Goal: Task Accomplishment & Management: Complete application form

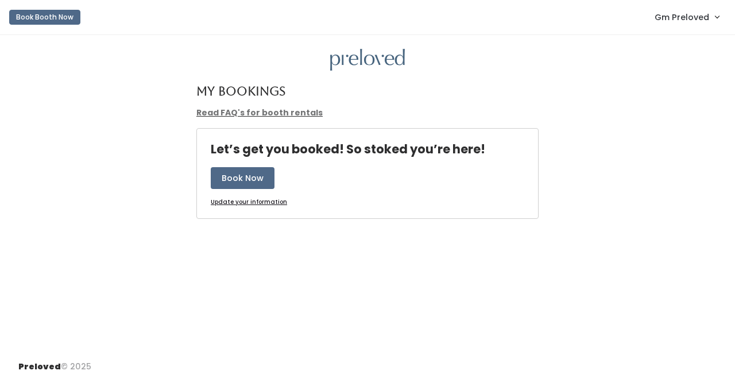
click at [692, 22] on span "Gm Preloved" at bounding box center [682, 17] width 55 height 13
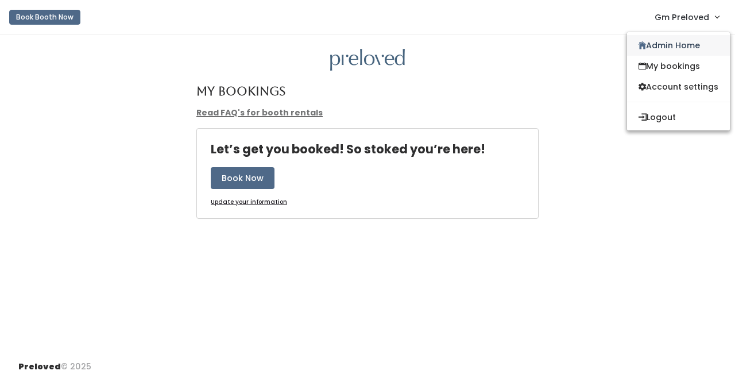
click at [658, 45] on link "Admin Home" at bounding box center [678, 45] width 103 height 21
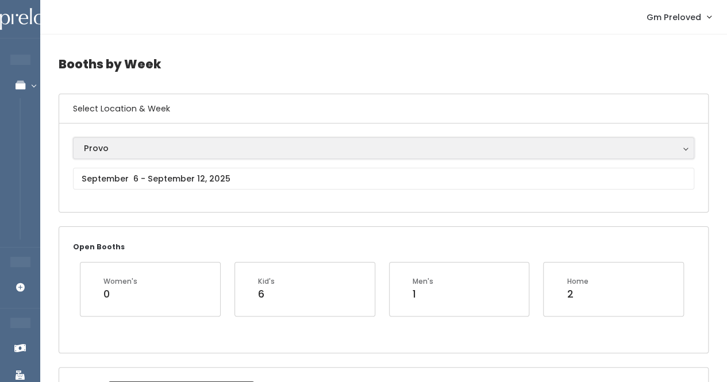
click at [217, 146] on div "Provo" at bounding box center [383, 148] width 599 height 13
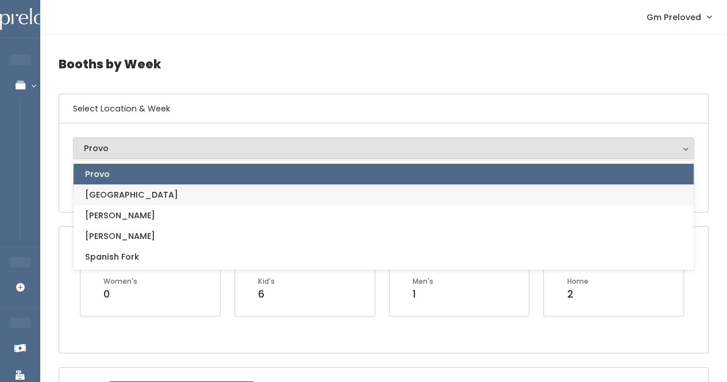
click at [181, 191] on link "[GEOGRAPHIC_DATA]" at bounding box center [384, 194] width 620 height 21
select select "5"
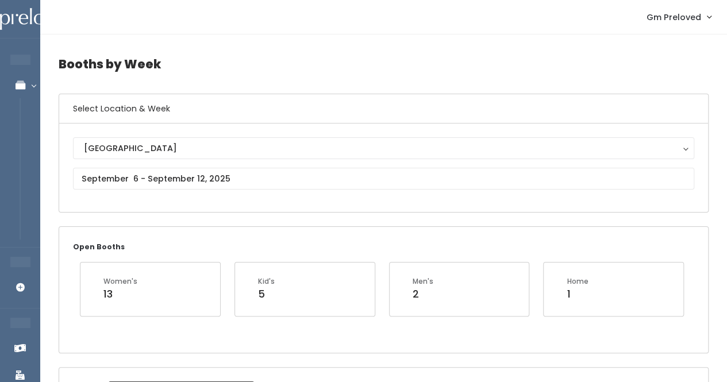
click at [181, 191] on div "Houston Layton Provo Sandy Spanish Fork Houston" at bounding box center [383, 167] width 621 height 61
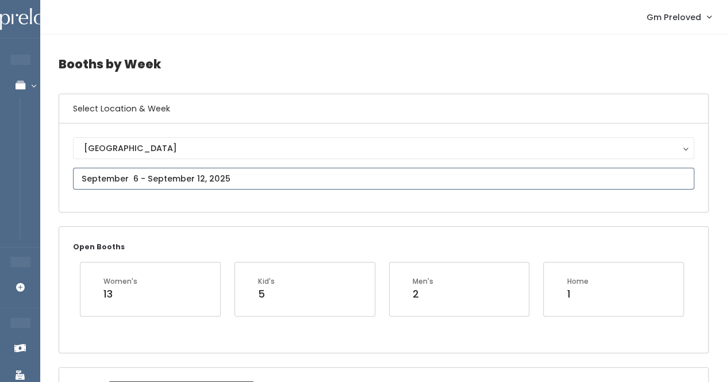
click at [149, 177] on input "text" at bounding box center [383, 179] width 621 height 22
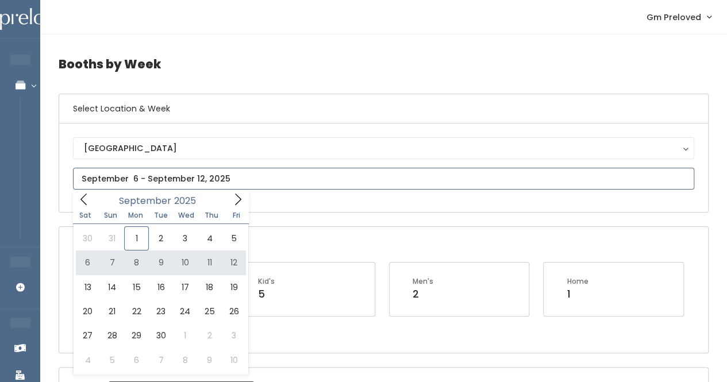
type input "September 6 to September 12"
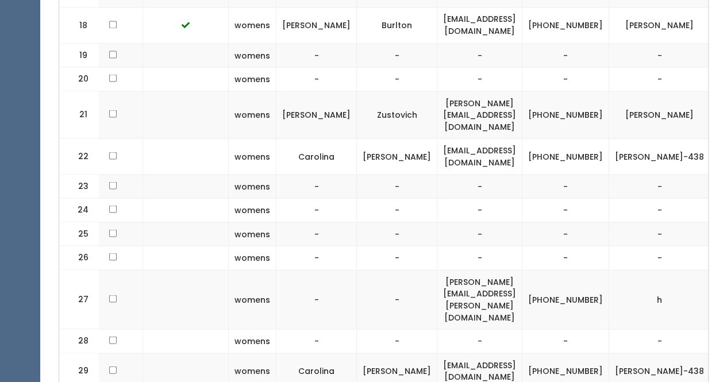
scroll to position [0, 227]
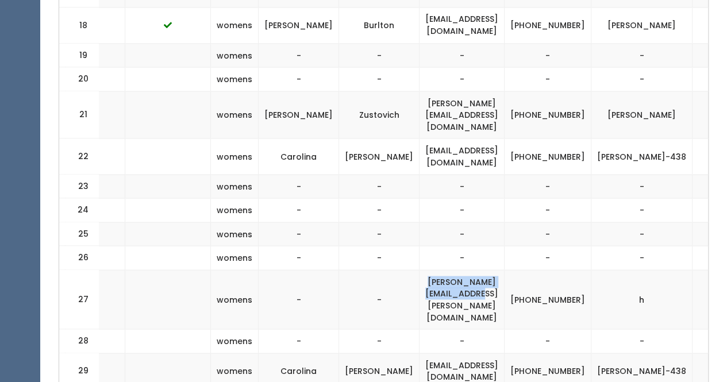
drag, startPoint x: 494, startPoint y: 246, endPoint x: 387, endPoint y: 243, distance: 106.9
click at [419, 269] on td "[PERSON_NAME][EMAIL_ADDRESS][PERSON_NAME][DOMAIN_NAME]" at bounding box center [461, 298] width 85 height 59
copy td "[PERSON_NAME][EMAIL_ADDRESS][PERSON_NAME][DOMAIN_NAME]"
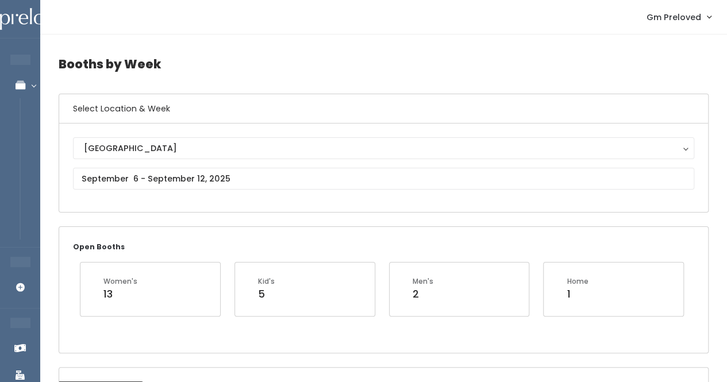
scroll to position [1, 0]
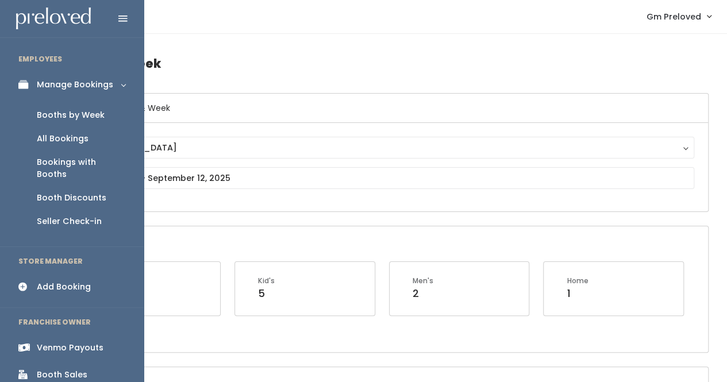
click at [44, 281] on div "Add Booking" at bounding box center [64, 287] width 54 height 12
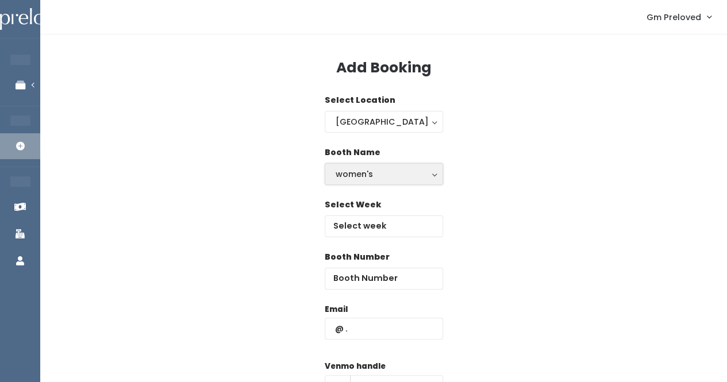
click at [379, 169] on div "women's" at bounding box center [384, 174] width 97 height 13
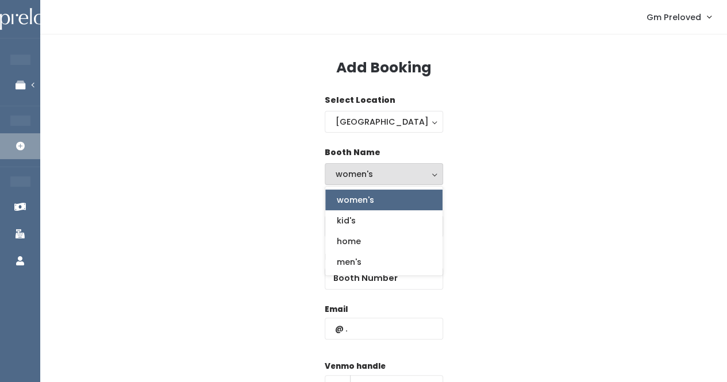
click at [379, 169] on div "women's" at bounding box center [384, 174] width 97 height 13
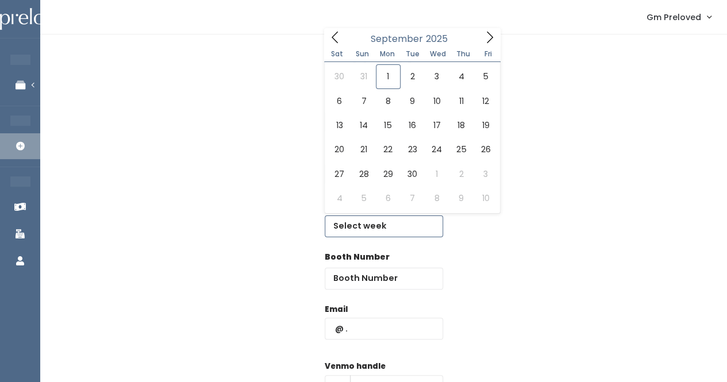
click at [348, 222] on input "text" at bounding box center [384, 226] width 118 height 22
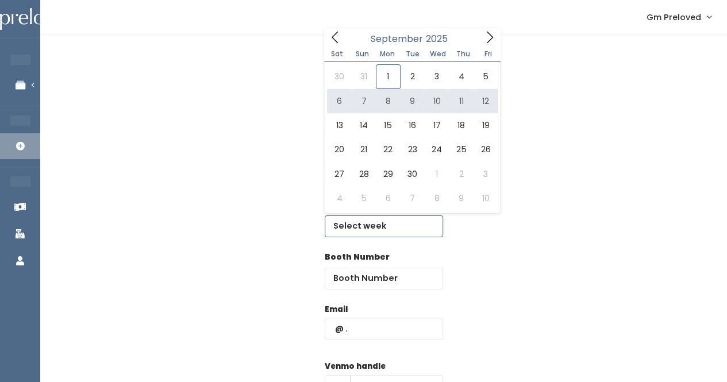
type input "September 6 to September 12"
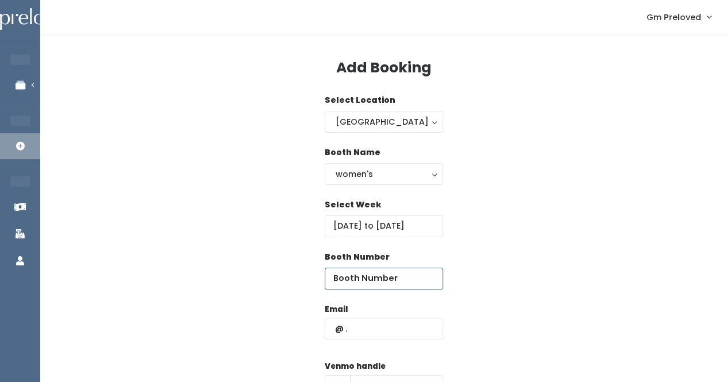
click at [346, 271] on input "number" at bounding box center [384, 279] width 118 height 22
type input "27"
click at [350, 322] on input "text" at bounding box center [384, 329] width 118 height 22
paste input "[PERSON_NAME][EMAIL_ADDRESS][PERSON_NAME][DOMAIN_NAME]"
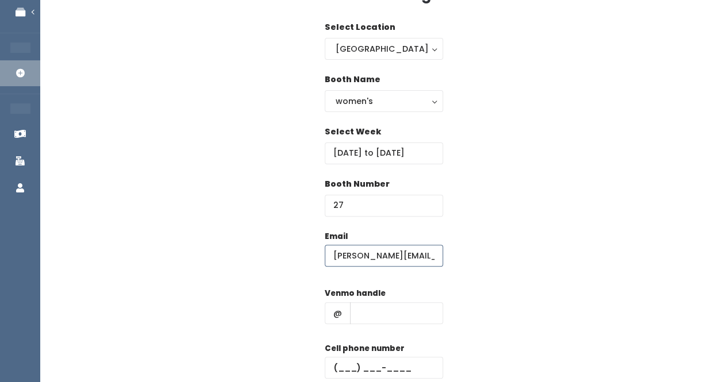
scroll to position [77, 0]
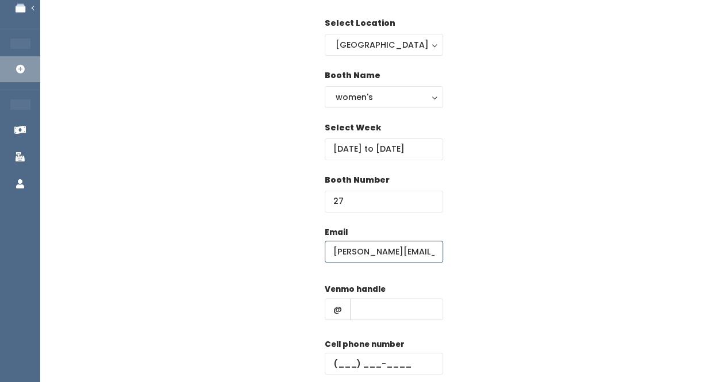
type input "[PERSON_NAME][EMAIL_ADDRESS][PERSON_NAME][DOMAIN_NAME]"
click at [370, 311] on input "text" at bounding box center [396, 309] width 93 height 22
type input "k"
click at [346, 362] on input "text" at bounding box center [384, 364] width 118 height 22
type input "(555) 555-5555"
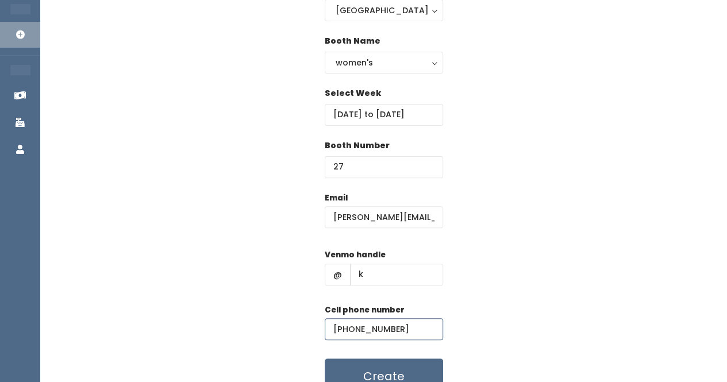
scroll to position [167, 0]
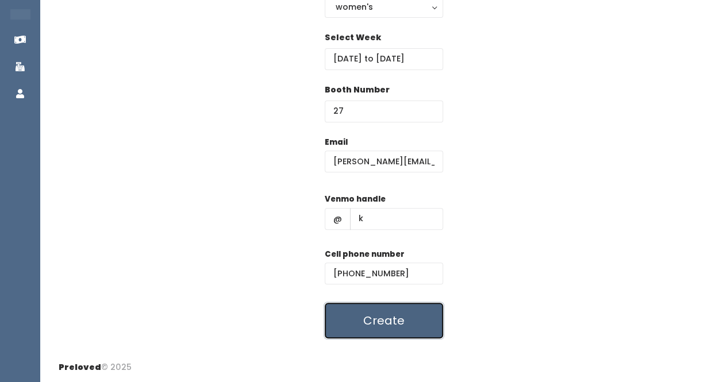
click at [380, 322] on button "Create" at bounding box center [384, 321] width 118 height 36
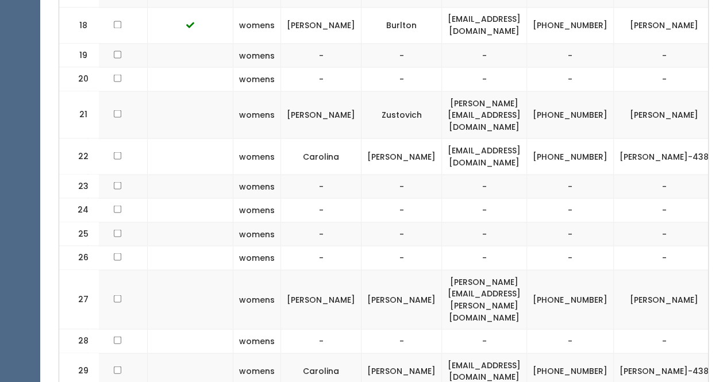
scroll to position [0, 206]
